Goal: Task Accomplishment & Management: Manage account settings

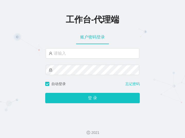
click at [0, 5] on html "工作台-代理端 账户密码登录 自动登录 忘记密码 登 录 2021" at bounding box center [92, 69] width 185 height 138
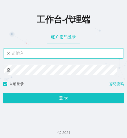
click at [41, 56] on input "text" at bounding box center [63, 53] width 119 height 10
click at [33, 54] on input "laoshi" at bounding box center [63, 53] width 119 height 10
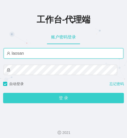
type input "laosan"
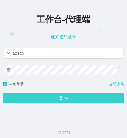
click at [44, 97] on button "登 录" at bounding box center [63, 98] width 120 height 10
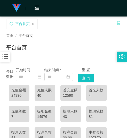
click at [60, 48] on div "平台首页" at bounding box center [63, 50] width 114 height 12
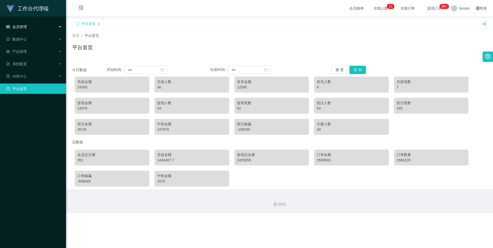
click at [35, 28] on div "会员管理" at bounding box center [33, 27] width 66 height 10
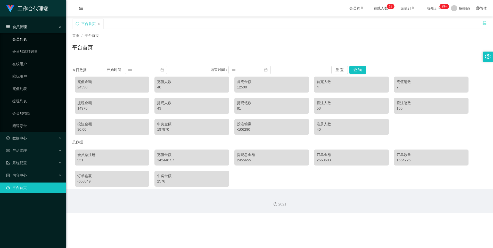
click at [34, 40] on link "会员列表" at bounding box center [36, 39] width 49 height 10
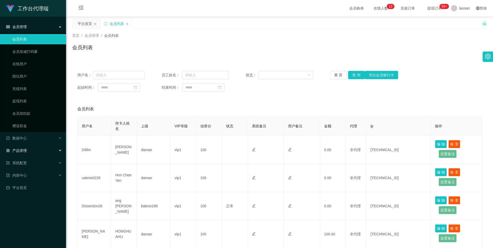
click at [32, 150] on div "产品管理" at bounding box center [33, 150] width 66 height 10
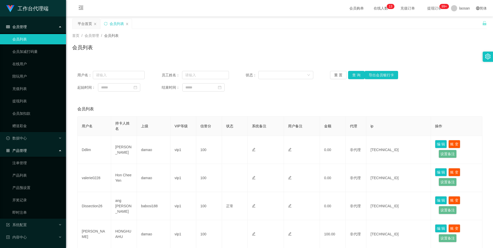
click at [32, 150] on div "产品管理" at bounding box center [33, 150] width 66 height 10
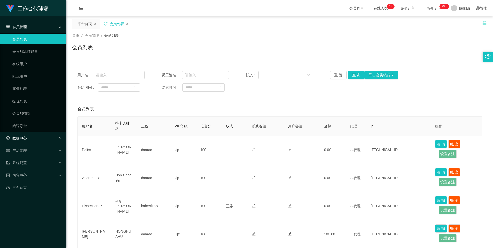
click at [35, 136] on div "数据中心" at bounding box center [33, 138] width 66 height 10
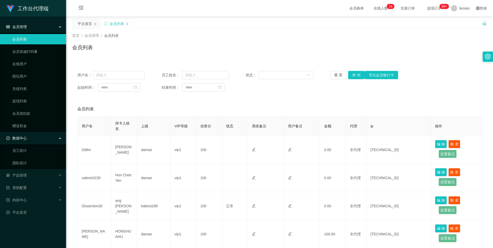
click at [35, 136] on div "数据中心" at bounding box center [33, 138] width 66 height 10
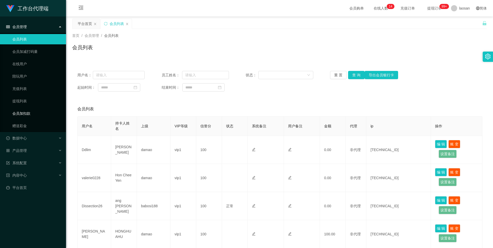
click at [35, 114] on link "会员加扣款" at bounding box center [36, 113] width 49 height 10
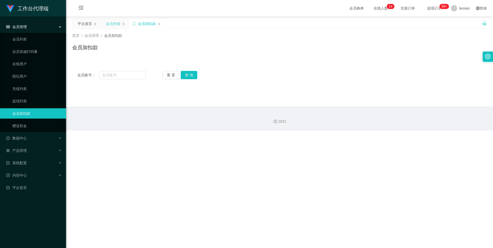
click at [122, 24] on div "会员列表" at bounding box center [114, 24] width 27 height 10
click at [32, 124] on link "赠送彩金" at bounding box center [36, 126] width 49 height 10
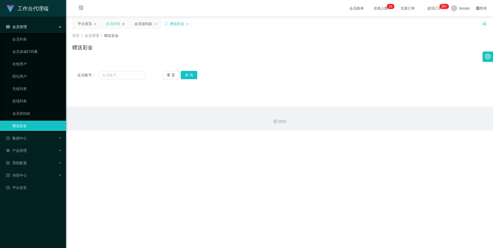
click at [95, 23] on icon "图标: close" at bounding box center [95, 23] width 3 height 3
click at [95, 24] on icon "图标: close" at bounding box center [95, 23] width 3 height 3
click at [28, 102] on link "提现列表" at bounding box center [36, 101] width 49 height 10
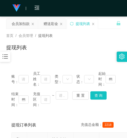
click at [42, 48] on div "提现列表" at bounding box center [63, 50] width 114 height 12
click at [21, 25] on div "会员加扣款" at bounding box center [21, 24] width 18 height 10
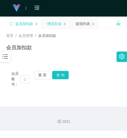
click at [54, 24] on div "赠送彩金" at bounding box center [54, 24] width 14 height 10
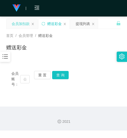
click at [20, 23] on div "会员加扣款" at bounding box center [21, 24] width 18 height 10
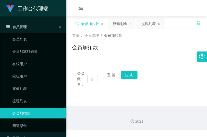
click at [55, 8] on div "工作台代理端" at bounding box center [33, 8] width 66 height 16
click at [90, 79] on input "text" at bounding box center [92, 79] width 11 height 8
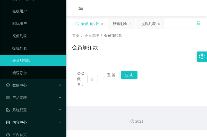
scroll to position [61, 0]
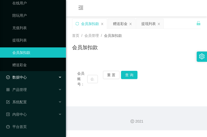
click at [46, 77] on div "数据中心" at bounding box center [33, 77] width 66 height 10
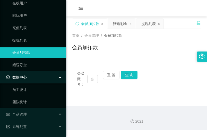
click at [46, 77] on div "数据中心" at bounding box center [33, 77] width 66 height 10
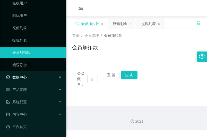
click at [42, 74] on div "数据中心" at bounding box center [33, 77] width 66 height 10
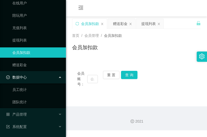
click at [42, 73] on div "数据中心" at bounding box center [33, 77] width 66 height 10
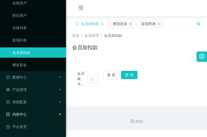
drag, startPoint x: 35, startPoint y: 110, endPoint x: 36, endPoint y: 113, distance: 2.6
click at [35, 111] on div "内容中心" at bounding box center [33, 114] width 66 height 10
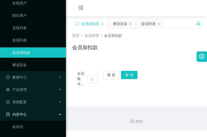
click at [36, 113] on div "内容中心" at bounding box center [33, 114] width 66 height 10
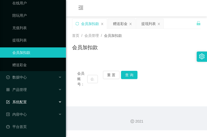
click at [37, 101] on div "系统配置" at bounding box center [33, 102] width 66 height 10
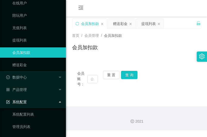
click at [37, 101] on div "系统配置" at bounding box center [33, 102] width 66 height 10
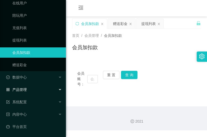
click at [39, 86] on div "产品管理" at bounding box center [33, 89] width 66 height 10
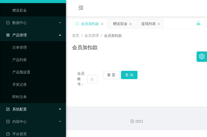
scroll to position [123, 0]
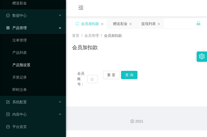
click at [35, 66] on link "产品预设置" at bounding box center [36, 65] width 49 height 10
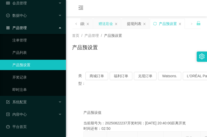
click at [107, 23] on div "赠送彩金" at bounding box center [106, 24] width 14 height 10
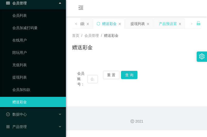
drag, startPoint x: 106, startPoint y: 23, endPoint x: 157, endPoint y: 23, distance: 51.0
click at [157, 23] on div "会员加扣款 赠送彩金 提现列表 产品预设置" at bounding box center [123, 28] width 124 height 18
click at [84, 19] on div "会员加扣款" at bounding box center [76, 24] width 18 height 10
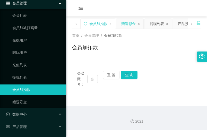
click at [124, 23] on div "赠送彩金" at bounding box center [128, 24] width 14 height 10
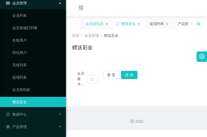
click at [88, 26] on div "会员加扣款" at bounding box center [95, 24] width 18 height 10
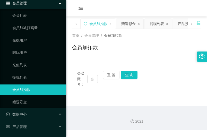
click at [70, 3] on div "会员购单 在线人数 0 1 2 3 4 5 6 7 8 9 0 1 2 3 4 5 6 7 8 9 0 1 2 3 4 5 6 7 8 9 0 1 2 3 4…" at bounding box center [136, 8] width 141 height 17
click at [92, 79] on input "text" at bounding box center [92, 79] width 11 height 8
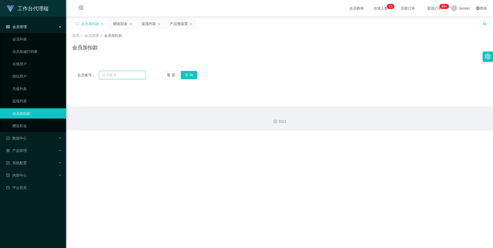
drag, startPoint x: 118, startPoint y: 74, endPoint x: 127, endPoint y: 77, distance: 9.6
click at [118, 74] on input "text" at bounding box center [122, 75] width 46 height 8
paste input "97885982"
type input "97885982"
drag, startPoint x: 190, startPoint y: 74, endPoint x: 190, endPoint y: 77, distance: 3.1
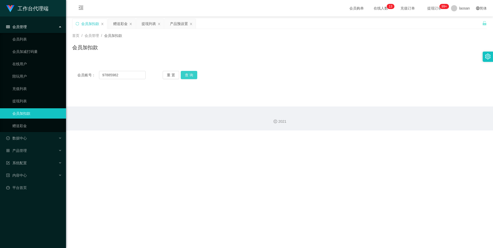
click at [190, 74] on button "查 询" at bounding box center [189, 75] width 16 height 8
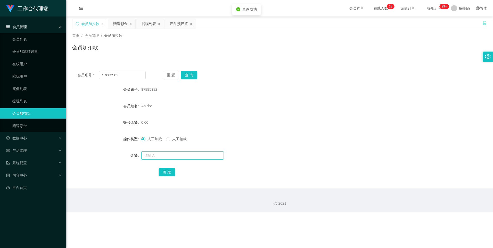
click at [160, 155] on input "text" at bounding box center [182, 155] width 82 height 8
type input "144"
drag, startPoint x: 169, startPoint y: 172, endPoint x: 175, endPoint y: 171, distance: 5.6
click at [169, 172] on button "确 定" at bounding box center [166, 172] width 16 height 8
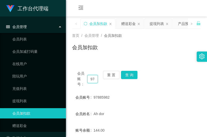
drag, startPoint x: 95, startPoint y: 79, endPoint x: 66, endPoint y: 78, distance: 28.6
click at [66, 78] on main "关闭左侧 关闭右侧 关闭其它 刷新页面 会员加扣款 赠送彩金 提现列表 产品预设置 首页 / 会员管理 / 会员加扣款 / 会员加扣款 会员账号： 97885…" at bounding box center [136, 106] width 141 height 180
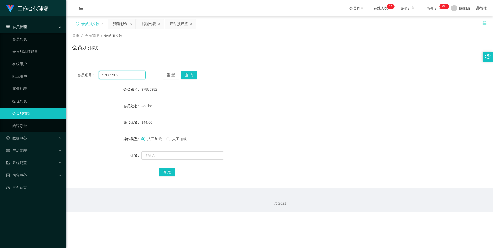
drag, startPoint x: 133, startPoint y: 75, endPoint x: 86, endPoint y: 77, distance: 47.4
click at [86, 77] on div "会员账号： 97885982" at bounding box center [111, 75] width 68 height 8
paste input "SweetDeals2Nite"
click at [190, 75] on button "查 询" at bounding box center [189, 75] width 16 height 8
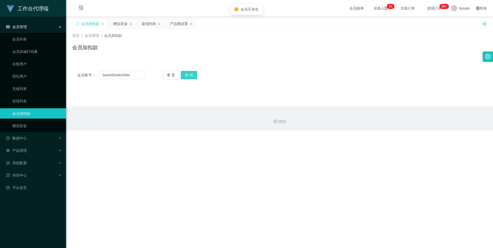
click at [185, 75] on button "查 询" at bounding box center [189, 75] width 16 height 8
click at [104, 79] on input "SweetDeals2Nite" at bounding box center [122, 75] width 46 height 8
type input "SweetDeals2Nite"
click at [192, 71] on button "查 询" at bounding box center [189, 75] width 16 height 8
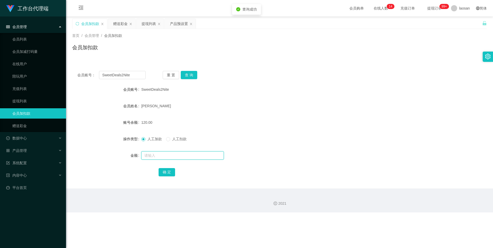
click at [176, 159] on input "text" at bounding box center [182, 155] width 82 height 8
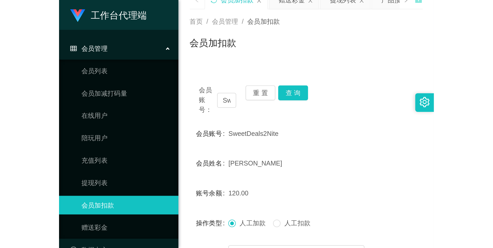
scroll to position [52, 0]
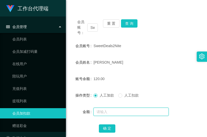
click at [108, 111] on input "text" at bounding box center [131, 112] width 75 height 8
type input "24"
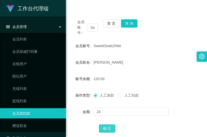
click at [108, 128] on button "确 定" at bounding box center [107, 128] width 16 height 8
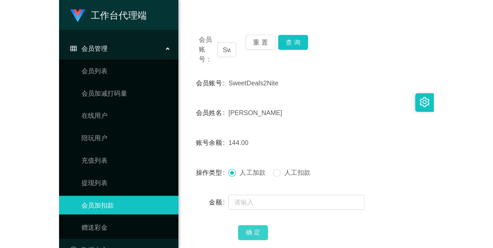
scroll to position [0, 0]
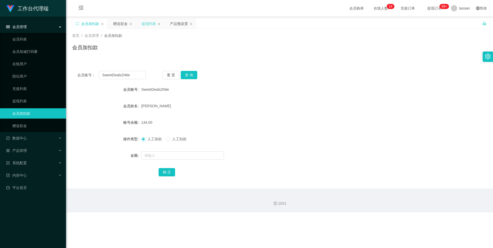
click at [149, 25] on div "提现列表" at bounding box center [148, 24] width 14 height 10
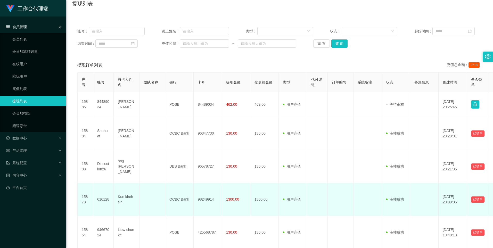
scroll to position [52, 0]
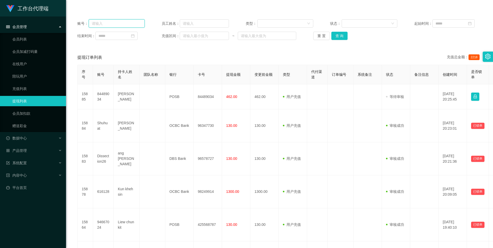
click at [126, 24] on input "text" at bounding box center [117, 23] width 56 height 8
paste input "97885982"
click at [298, 36] on button "查 询" at bounding box center [339, 36] width 16 height 8
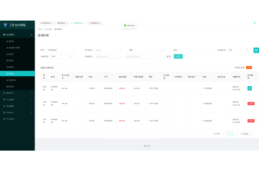
scroll to position [0, 0]
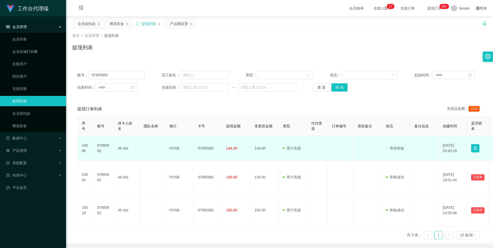
click at [298, 150] on td "[DATE] 20:43:18" at bounding box center [452, 148] width 28 height 25
click at [298, 151] on td "审核驳回 审核成功 等待审核" at bounding box center [395, 148] width 28 height 25
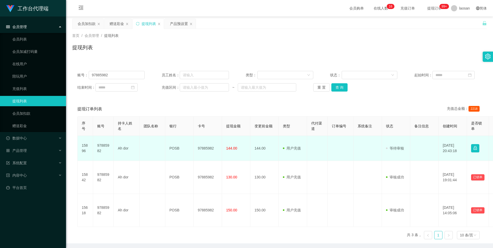
drag, startPoint x: 474, startPoint y: 147, endPoint x: 385, endPoint y: 152, distance: 89.0
click at [298, 152] on td "审核驳回 审核成功 等待审核" at bounding box center [395, 148] width 28 height 25
click at [298, 150] on button "button" at bounding box center [475, 148] width 8 height 8
click at [298, 159] on td "[DATE] 20:43:18" at bounding box center [452, 148] width 28 height 25
drag, startPoint x: 473, startPoint y: 151, endPoint x: 456, endPoint y: 159, distance: 18.8
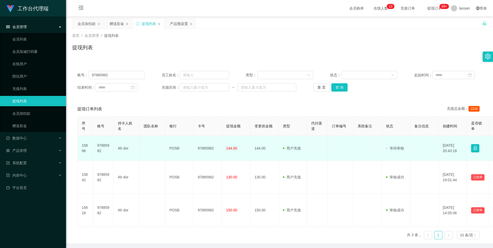
click at [298, 159] on td "[DATE] 20:43:18" at bounding box center [452, 148] width 28 height 25
click at [298, 147] on button "button" at bounding box center [475, 148] width 8 height 8
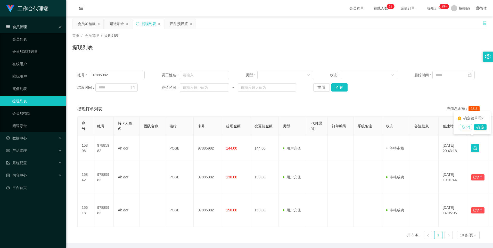
click at [298, 125] on button "取 消" at bounding box center [465, 127] width 12 height 6
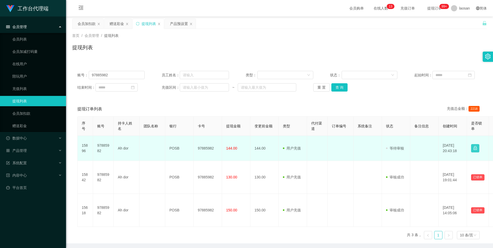
click at [298, 148] on button "button" at bounding box center [475, 148] width 8 height 8
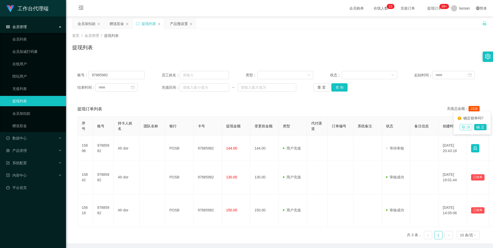
click at [298, 125] on button "取 消" at bounding box center [465, 127] width 12 height 6
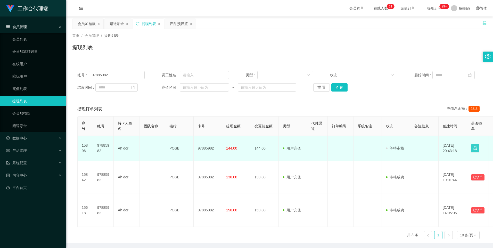
click at [298, 150] on button "button" at bounding box center [475, 148] width 8 height 8
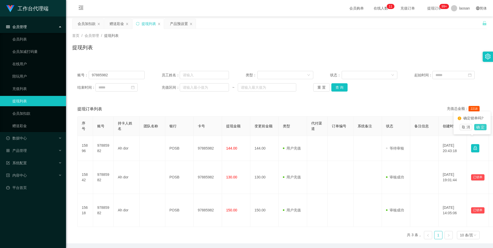
click at [298, 130] on button "确 定" at bounding box center [480, 127] width 12 height 6
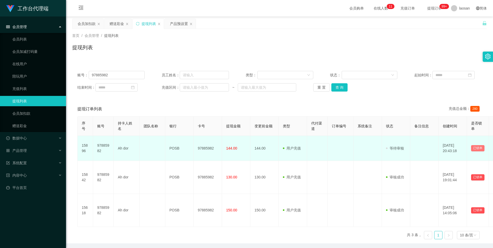
click at [298, 147] on button "已锁单" at bounding box center [477, 148] width 13 height 6
drag, startPoint x: 475, startPoint y: 147, endPoint x: 475, endPoint y: 142, distance: 5.4
click at [298, 142] on td "已锁单" at bounding box center [478, 148] width 22 height 25
click at [298, 148] on button "已锁单" at bounding box center [477, 148] width 13 height 6
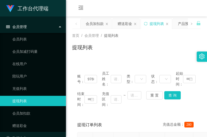
click at [66, 62] on main "关闭左侧 关闭右侧 关闭其它 刷新页面 会员加扣款 赠送彩金 提现列表 产品预设置 首页 / 会员管理 / 提现列表 / 提现列表 账号： 97885982 …" at bounding box center [136, 137] width 141 height 243
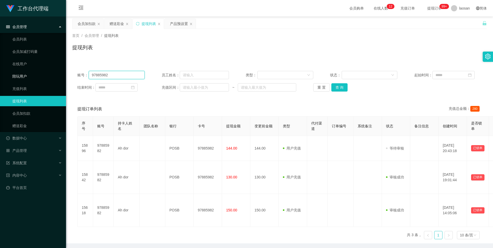
drag, startPoint x: 129, startPoint y: 75, endPoint x: 62, endPoint y: 75, distance: 66.7
click at [62, 75] on section "工作台代理端 会员管理 会员列表 会员加减打码量 在线用户 陪玩用户 充值列表 提现列表 会员加扣款 赠送彩金 数据中心 员工统计 团队统计 产品管理 注单管…" at bounding box center [246, 133] width 493 height 267
paste input "SweetDeals2Nite"
click at [298, 86] on button "查 询" at bounding box center [339, 87] width 16 height 8
click at [298, 86] on div "重 置 查 询" at bounding box center [346, 87] width 67 height 8
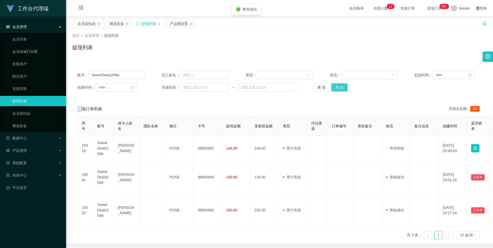
click at [298, 86] on button "查 询" at bounding box center [339, 87] width 16 height 8
click at [298, 86] on div "重 置 查 询" at bounding box center [346, 87] width 67 height 8
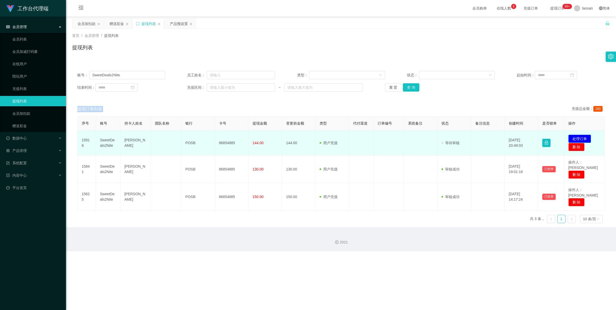
click at [298, 138] on button "处理订单" at bounding box center [579, 138] width 23 height 8
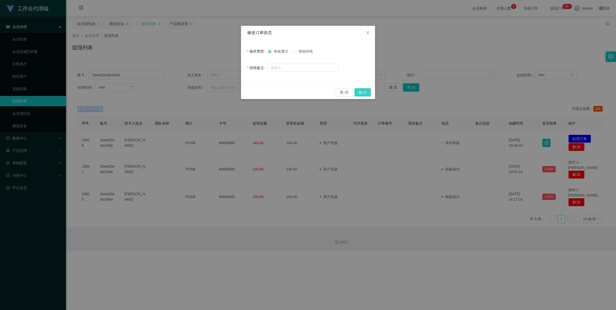
click at [298, 92] on button "确 定" at bounding box center [362, 92] width 16 height 8
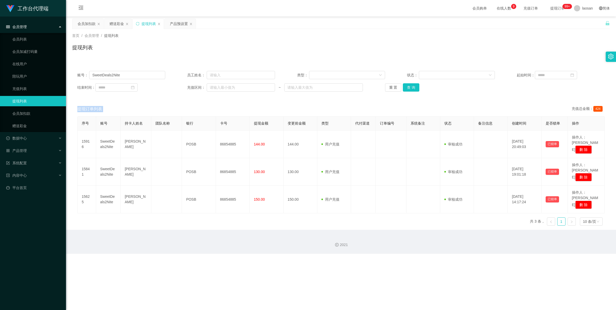
click at [149, 22] on div "提现列表" at bounding box center [148, 24] width 14 height 10
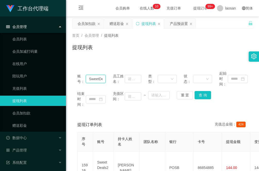
drag, startPoint x: 102, startPoint y: 78, endPoint x: 94, endPoint y: 78, distance: 7.7
click at [94, 78] on input "SweetDeals2Nite" at bounding box center [96, 79] width 20 height 8
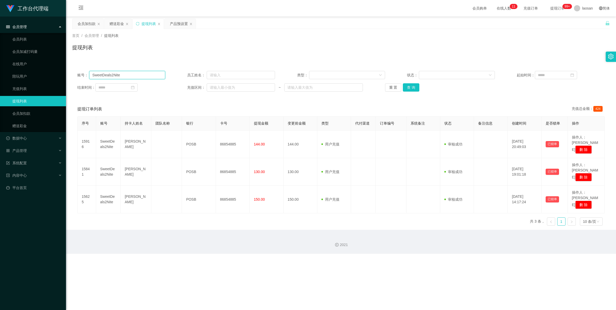
drag, startPoint x: 135, startPoint y: 76, endPoint x: 83, endPoint y: 76, distance: 52.5
click at [65, 76] on section "工作台代理端 会员管理 会员列表 会员加减打码量 在线用户 陪玩用户 充值列表 提现列表 会员加扣款 赠送彩金 数据中心 员工统计 团队统计 产品管理 注单管…" at bounding box center [308, 126] width 616 height 253
paste input "97885982"
click at [93, 74] on input "97885982" at bounding box center [127, 75] width 76 height 8
type input "97885982"
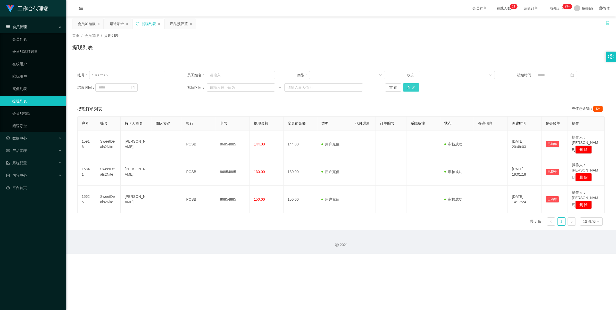
click at [298, 84] on button "查 询" at bounding box center [411, 87] width 16 height 8
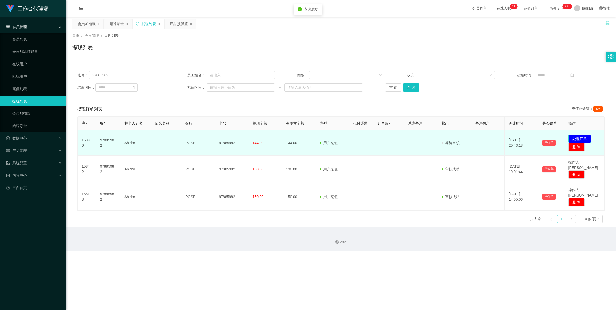
click at [298, 135] on button "处理订单" at bounding box center [579, 138] width 23 height 8
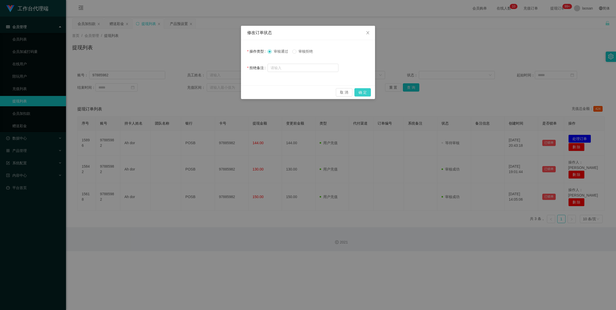
click at [298, 92] on button "确 定" at bounding box center [362, 92] width 16 height 8
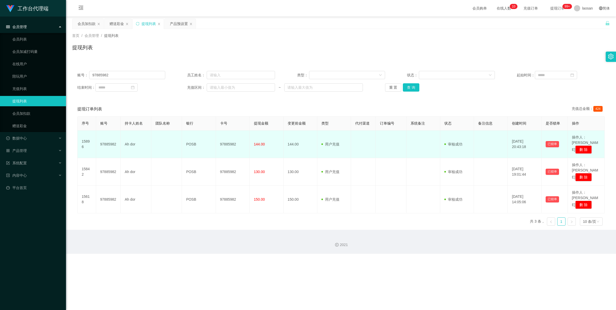
click at [142, 139] on td "Ah dor" at bounding box center [136, 144] width 31 height 28
click at [136, 142] on td "Ah dor" at bounding box center [136, 144] width 31 height 28
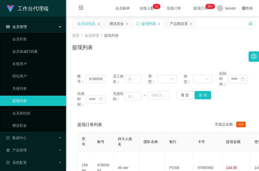
drag, startPoint x: 90, startPoint y: 25, endPoint x: 91, endPoint y: 28, distance: 2.8
click at [90, 25] on div "会员加扣款" at bounding box center [87, 24] width 18 height 10
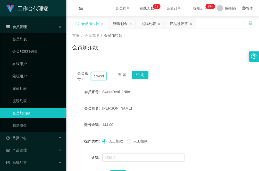
click at [98, 75] on input "SweetDeals2Nite" at bounding box center [99, 76] width 16 height 8
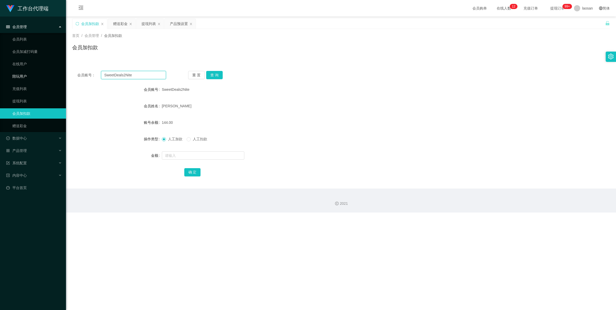
drag, startPoint x: 142, startPoint y: 75, endPoint x: 44, endPoint y: 79, distance: 98.2
click at [44, 79] on section "工作台代理端 会员管理 会员列表 会员加减打码量 在线用户 陪玩用户 充值列表 提现列表 会员加扣款 赠送彩金 数据中心 员工统计 团队统计 产品管理 注单管…" at bounding box center [308, 106] width 616 height 212
paste input "yuen02754930"
type input "yuen02754930"
click at [215, 75] on button "查 询" at bounding box center [214, 75] width 16 height 8
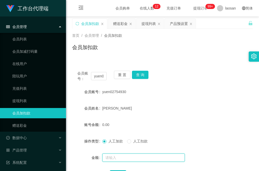
click at [114, 155] on input "text" at bounding box center [143, 158] width 82 height 8
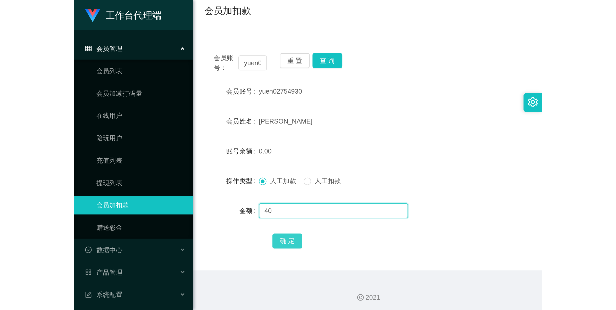
scroll to position [43, 0]
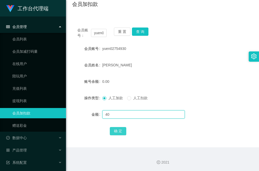
type input "40"
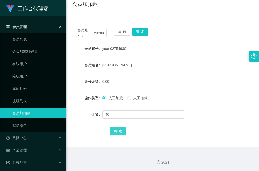
click at [115, 130] on button "确 定" at bounding box center [118, 131] width 16 height 8
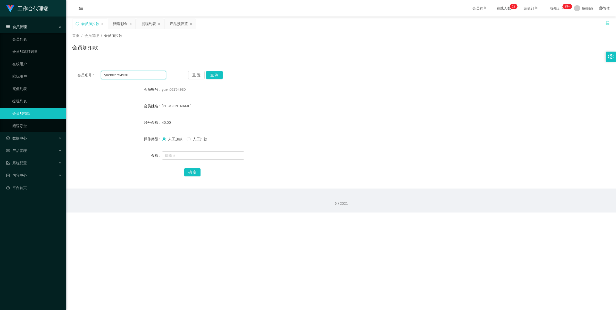
drag, startPoint x: 138, startPoint y: 75, endPoint x: 103, endPoint y: 79, distance: 36.1
click at [103, 79] on div "会员账号： yuen02754930 重 置 查 询 会员账号 yuen02754930 会员姓名 [PERSON_NAME] kok yuen 账号余额 4…" at bounding box center [340, 127] width 537 height 123
click at [151, 21] on div "提现列表" at bounding box center [148, 24] width 14 height 10
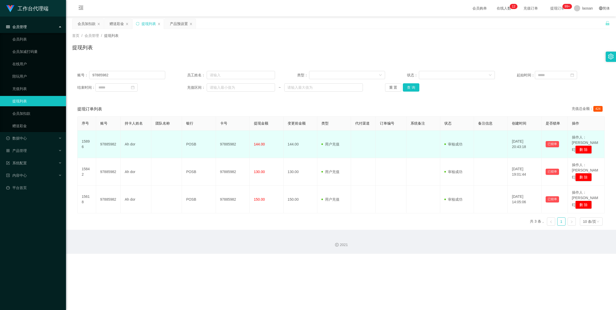
click at [258, 144] on td "144.00" at bounding box center [267, 144] width 34 height 28
click at [298, 142] on span "审核成功" at bounding box center [453, 144] width 18 height 4
click at [108, 144] on td "97885982" at bounding box center [108, 144] width 24 height 28
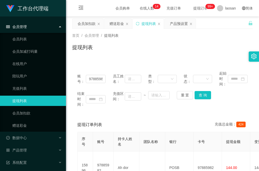
click at [206, 49] on div "提现列表" at bounding box center [162, 50] width 181 height 12
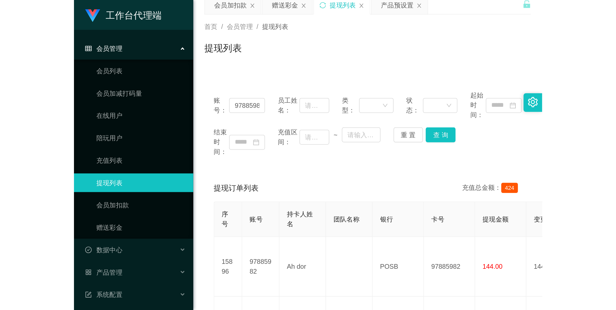
scroll to position [32, 0]
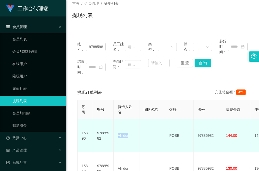
drag, startPoint x: 132, startPoint y: 133, endPoint x: 117, endPoint y: 134, distance: 15.0
click at [117, 134] on td "Ah dor" at bounding box center [127, 136] width 26 height 33
copy td "Ah dor"
drag, startPoint x: 181, startPoint y: 133, endPoint x: 165, endPoint y: 135, distance: 16.2
click at [165, 135] on td "POSB" at bounding box center [179, 136] width 28 height 33
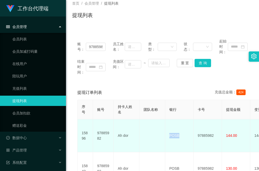
copy td "POSB"
drag, startPoint x: 214, startPoint y: 134, endPoint x: 197, endPoint y: 135, distance: 17.0
click at [197, 135] on td "97885982" at bounding box center [207, 136] width 28 height 33
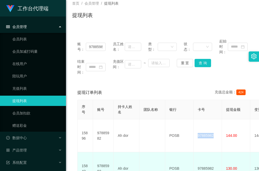
copy td "97885982"
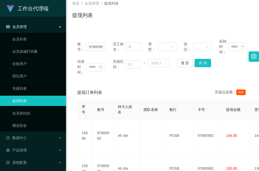
click at [195, 15] on div "提现列表" at bounding box center [162, 17] width 181 height 12
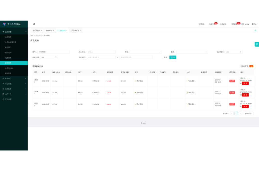
scroll to position [0, 0]
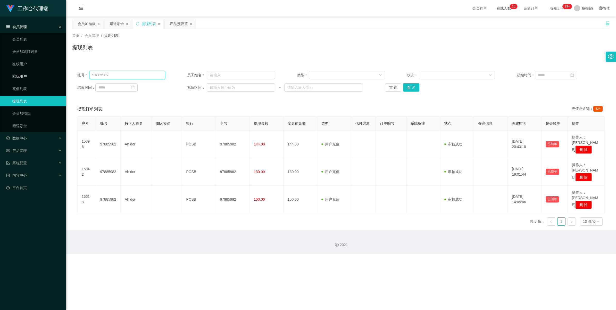
drag, startPoint x: 128, startPoint y: 75, endPoint x: 65, endPoint y: 77, distance: 63.6
click at [58, 79] on section "工作台代理端 会员管理 会员列表 会员加减打码量 在线用户 陪玩用户 充值列表 提现列表 会员加扣款 赠送彩金 数据中心 员工统计 团队统计 产品管理 注单管…" at bounding box center [308, 126] width 616 height 253
paste input "SweetDeals2Nite"
click at [298, 88] on button "查 询" at bounding box center [411, 87] width 16 height 8
click at [298, 88] on div "重 置 查 询" at bounding box center [429, 87] width 88 height 8
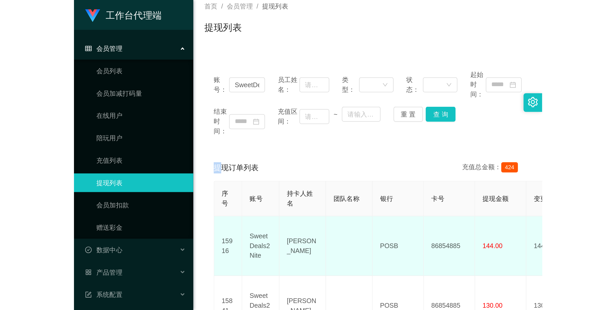
scroll to position [64, 0]
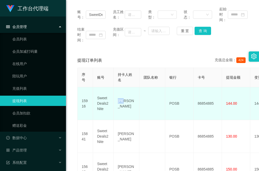
drag, startPoint x: 128, startPoint y: 103, endPoint x: 116, endPoint y: 102, distance: 11.6
click at [116, 102] on td "[PERSON_NAME]" at bounding box center [127, 103] width 26 height 33
copy td "[PERSON_NAME]"
drag, startPoint x: 183, startPoint y: 101, endPoint x: 168, endPoint y: 102, distance: 15.5
click at [168, 102] on td "POSB" at bounding box center [179, 103] width 28 height 33
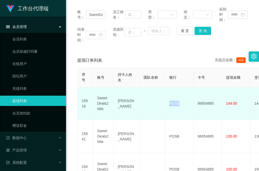
copy td "POSB"
drag, startPoint x: 216, startPoint y: 99, endPoint x: 198, endPoint y: 101, distance: 18.7
click at [198, 101] on td "86854885" at bounding box center [207, 103] width 28 height 33
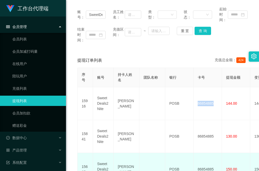
copy td "86854885"
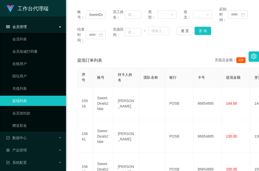
click at [192, 41] on div "结束时间： 充值区间： ~ 重 置 查 询" at bounding box center [162, 35] width 170 height 16
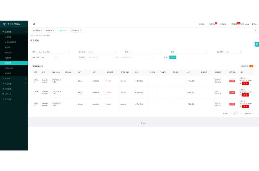
scroll to position [0, 0]
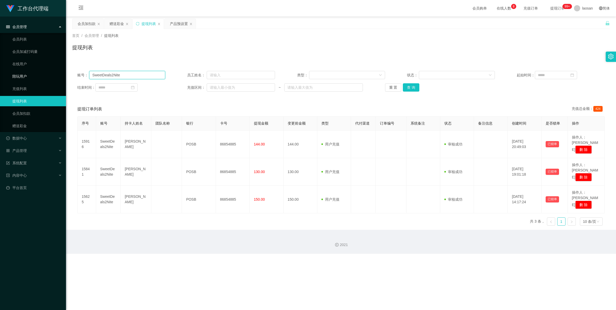
drag, startPoint x: 133, startPoint y: 76, endPoint x: 52, endPoint y: 79, distance: 81.4
click at [44, 80] on section "工作台代理端 会员管理 会员列表 会员加减打码量 在线用户 陪玩用户 充值列表 提现列表 会员加扣款 赠送彩金 数据中心 员工统计 团队统计 产品管理 注单管…" at bounding box center [308, 126] width 616 height 253
paste input "97885982"
click at [298, 88] on button "查 询" at bounding box center [411, 87] width 16 height 8
click at [298, 88] on button "查 询" at bounding box center [414, 87] width 22 height 8
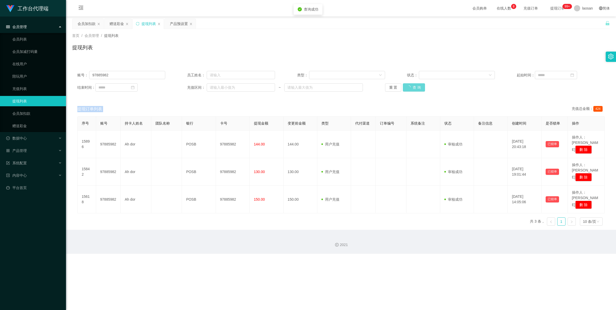
click at [298, 88] on div "重 置 查 询" at bounding box center [429, 87] width 88 height 8
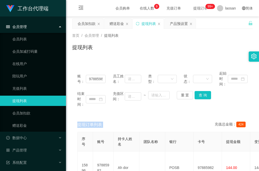
drag, startPoint x: 200, startPoint y: 116, endPoint x: 179, endPoint y: 111, distance: 21.9
click at [200, 116] on div "账号： 97885982 员工姓名： 类型： 状态： 起始时间： 结束时间： 充值区间： ~ 重 置 查 询 提现订单列表 充值总金额： 424 序号 账号 …" at bounding box center [162, 166] width 181 height 201
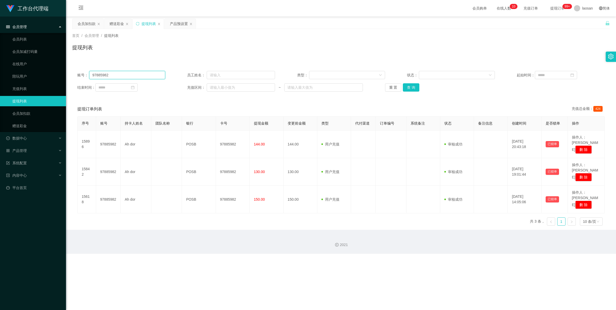
drag, startPoint x: 136, startPoint y: 75, endPoint x: 77, endPoint y: 77, distance: 59.0
click at [77, 77] on div "账号： 97885982" at bounding box center [121, 75] width 88 height 8
paste input "SweetDeals2Nite"
click at [298, 88] on button "查 询" at bounding box center [411, 87] width 16 height 8
click at [298, 88] on div "重 置 查 询" at bounding box center [429, 87] width 88 height 8
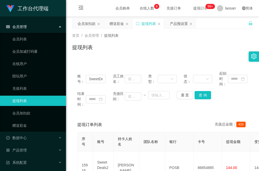
click at [209, 43] on div "首页 / 会员管理 / 提现列表 / 提现列表" at bounding box center [162, 44] width 181 height 22
click at [102, 79] on input "SweetDeals2Nite" at bounding box center [96, 79] width 20 height 8
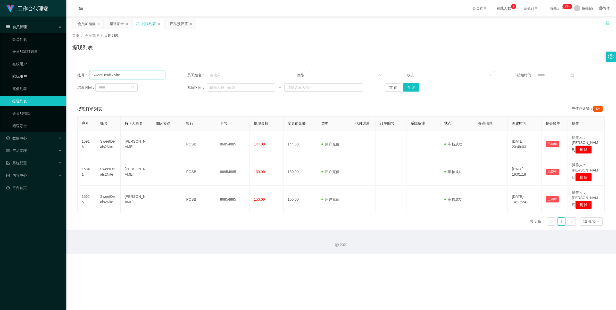
drag, startPoint x: 135, startPoint y: 75, endPoint x: 59, endPoint y: 79, distance: 76.3
click at [59, 79] on section "工作台代理端 会员管理 会员列表 会员加减打码量 在线用户 陪玩用户 充值列表 提现列表 会员加扣款 赠送彩金 数据中心 员工统计 团队统计 产品管理 注单管…" at bounding box center [308, 126] width 616 height 253
paste input "yuen02754930"
type input "yuen02754930"
click at [298, 88] on button "查 询" at bounding box center [411, 87] width 16 height 8
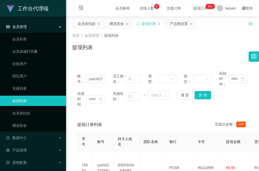
drag, startPoint x: 200, startPoint y: 46, endPoint x: 197, endPoint y: 51, distance: 5.4
click at [200, 46] on div "提现列表" at bounding box center [162, 50] width 181 height 12
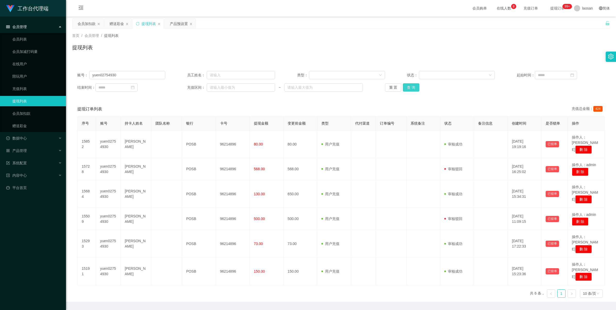
click at [298, 88] on button "查 询" at bounding box center [411, 87] width 16 height 8
click at [298, 88] on div "重 置 查 询" at bounding box center [429, 87] width 88 height 8
click at [298, 88] on button "查 询" at bounding box center [411, 87] width 16 height 8
click at [298, 88] on div "重 置 查 询" at bounding box center [429, 87] width 88 height 8
click at [298, 88] on button "查 询" at bounding box center [411, 87] width 16 height 8
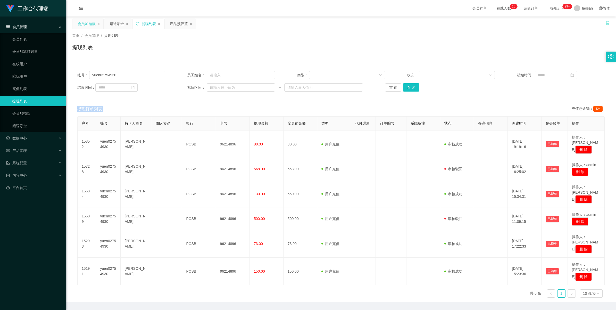
click at [87, 24] on div "会员加扣款" at bounding box center [87, 24] width 18 height 10
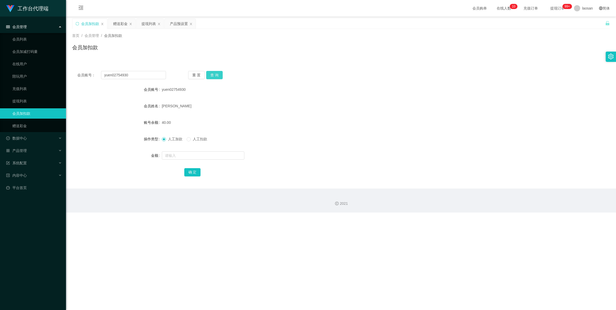
click at [217, 75] on button "查 询" at bounding box center [214, 75] width 16 height 8
click at [217, 76] on button "查 询" at bounding box center [217, 75] width 22 height 8
click at [217, 76] on div "重 置 查 询" at bounding box center [232, 75] width 89 height 8
drag, startPoint x: 217, startPoint y: 76, endPoint x: 341, endPoint y: 95, distance: 126.0
click at [298, 93] on div "yuen02754930" at bounding box center [318, 89] width 313 height 10
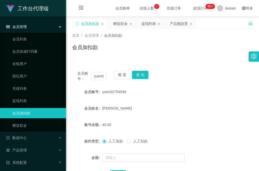
click at [204, 98] on form "会员账号 yuen02754930 会员姓名 [PERSON_NAME] yuen 账号余额 40.00 操作类型 人工加款 人工扣款 金额 确 定" at bounding box center [162, 133] width 181 height 93
click at [145, 77] on button "查 询" at bounding box center [140, 75] width 16 height 8
click at [153, 24] on div "提现列表" at bounding box center [148, 24] width 14 height 10
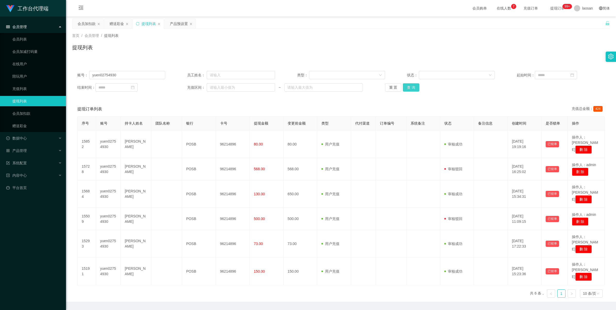
click at [298, 88] on button "查 询" at bounding box center [411, 87] width 16 height 8
click at [298, 88] on div "重 置 查 询" at bounding box center [429, 87] width 88 height 8
click at [298, 88] on button "查 询" at bounding box center [411, 87] width 16 height 8
click at [298, 88] on div "重 置 查 询" at bounding box center [429, 87] width 88 height 8
click at [298, 88] on button "查 询" at bounding box center [411, 87] width 16 height 8
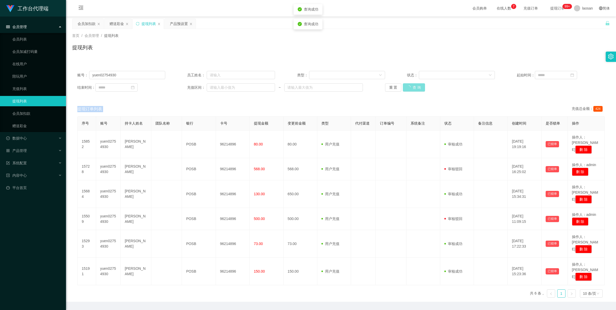
click at [298, 88] on div "重 置 查 询" at bounding box center [429, 87] width 88 height 8
click at [92, 24] on div "会员加扣款" at bounding box center [87, 24] width 18 height 10
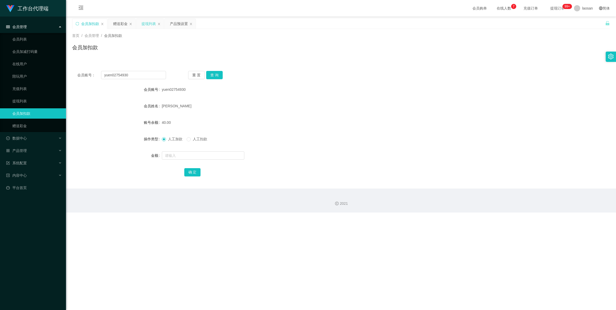
click at [145, 26] on div "提现列表" at bounding box center [148, 24] width 14 height 10
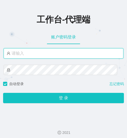
click at [36, 54] on input "text" at bounding box center [63, 53] width 119 height 10
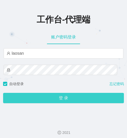
click at [53, 96] on button "登 录" at bounding box center [63, 98] width 120 height 10
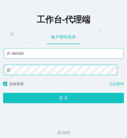
click at [3, 93] on button "登 录" at bounding box center [63, 98] width 120 height 10
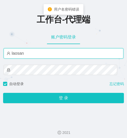
click at [29, 52] on input "laosan" at bounding box center [63, 53] width 119 height 10
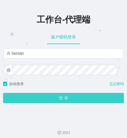
drag, startPoint x: 59, startPoint y: 101, endPoint x: 64, endPoint y: 103, distance: 5.4
click at [59, 101] on button "登 录" at bounding box center [63, 98] width 120 height 10
click at [54, 97] on button "登 录" at bounding box center [63, 98] width 120 height 10
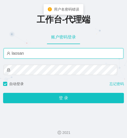
drag, startPoint x: 28, startPoint y: 54, endPoint x: 4, endPoint y: 54, distance: 24.7
click at [4, 54] on input "laosan" at bounding box center [63, 53] width 119 height 10
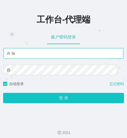
type input "l"
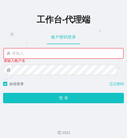
click at [27, 54] on input "text" at bounding box center [63, 53] width 119 height 10
type input "laosan"
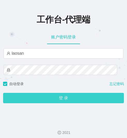
click at [54, 98] on button "登 录" at bounding box center [63, 98] width 120 height 10
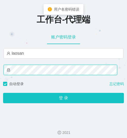
click at [1, 71] on div "工作台-代理端 账户密码登录 laosan 自动登录 忘记密码 登 录" at bounding box center [63, 58] width 127 height 117
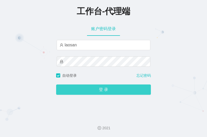
click at [82, 92] on button "登 录" at bounding box center [103, 89] width 95 height 10
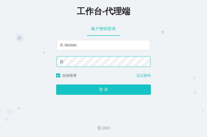
click at [47, 64] on div "工作台-代理端 账户密码登录 laosan 自动登录 忘记密码 登 录" at bounding box center [103, 56] width 207 height 113
click at [56, 84] on button "登 录" at bounding box center [103, 89] width 95 height 10
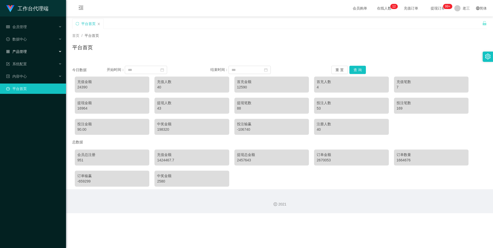
click at [34, 55] on div "产品管理" at bounding box center [33, 51] width 66 height 10
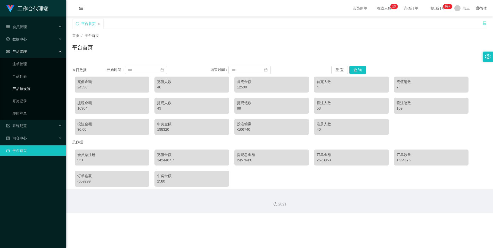
click at [40, 90] on link "产品预设置" at bounding box center [36, 88] width 49 height 10
